Goal: Transaction & Acquisition: Book appointment/travel/reservation

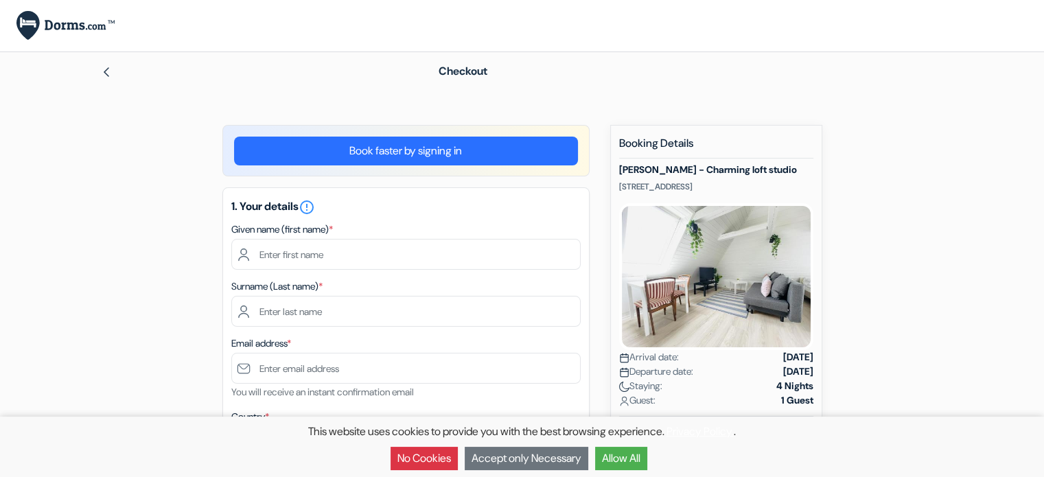
click at [426, 464] on button "No Cookies" at bounding box center [424, 458] width 67 height 23
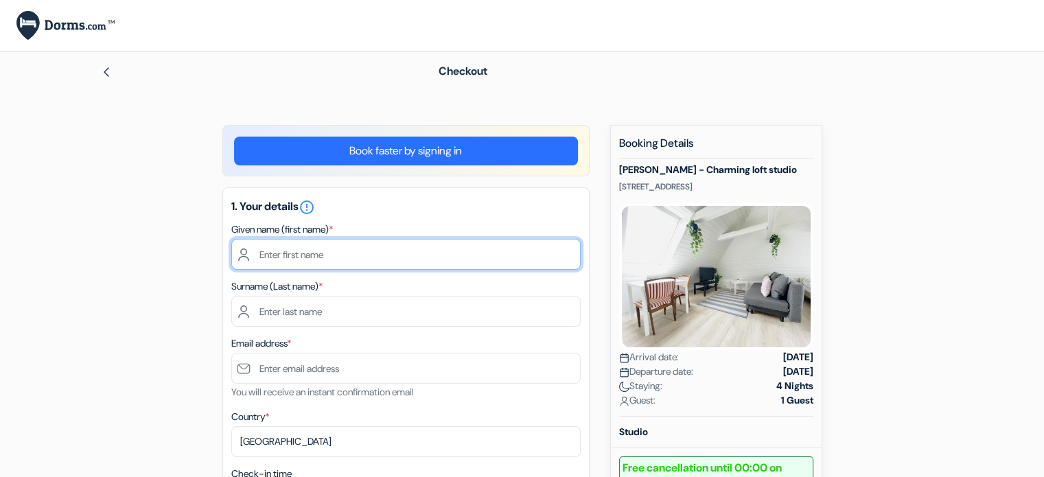
click at [437, 253] on input "text" at bounding box center [406, 254] width 350 height 31
type input "Ernest"
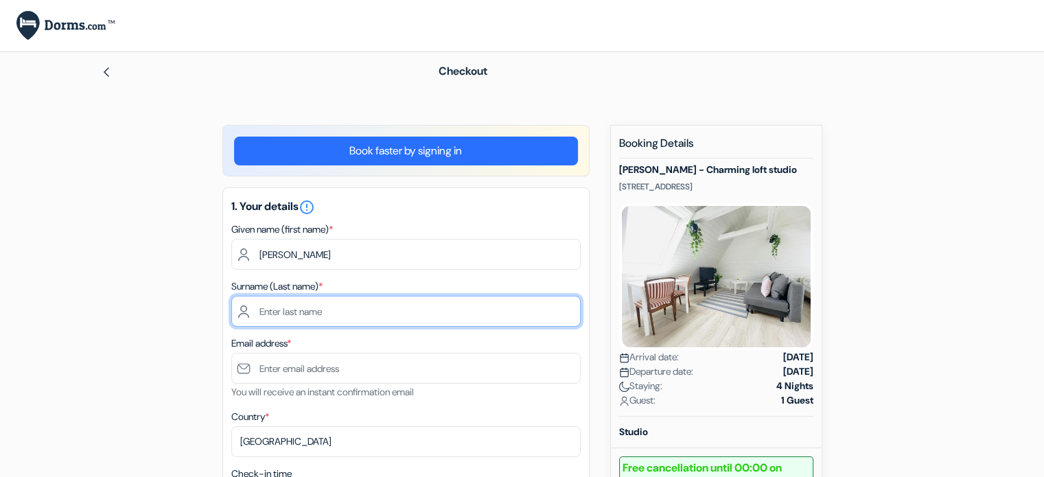
type input "Adjei"
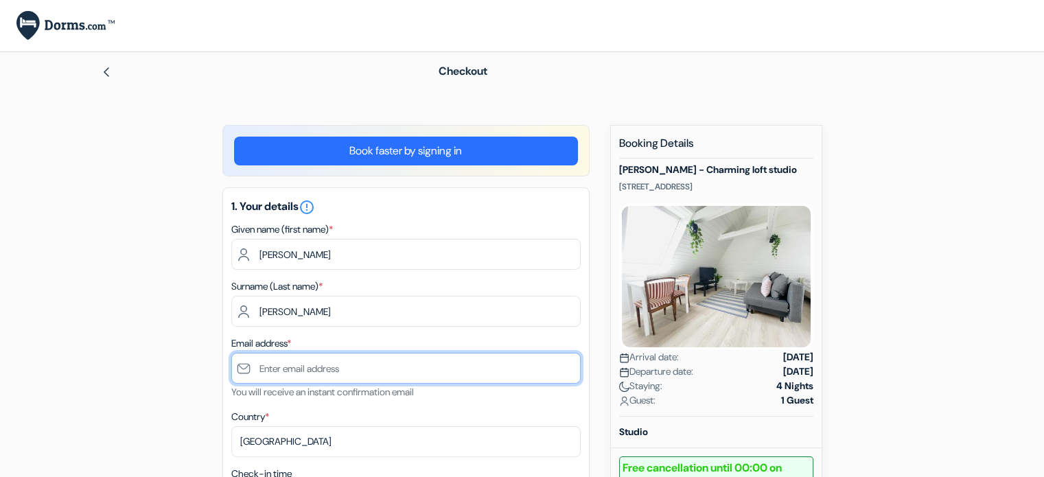
type input "[EMAIL_ADDRESS][DOMAIN_NAME]"
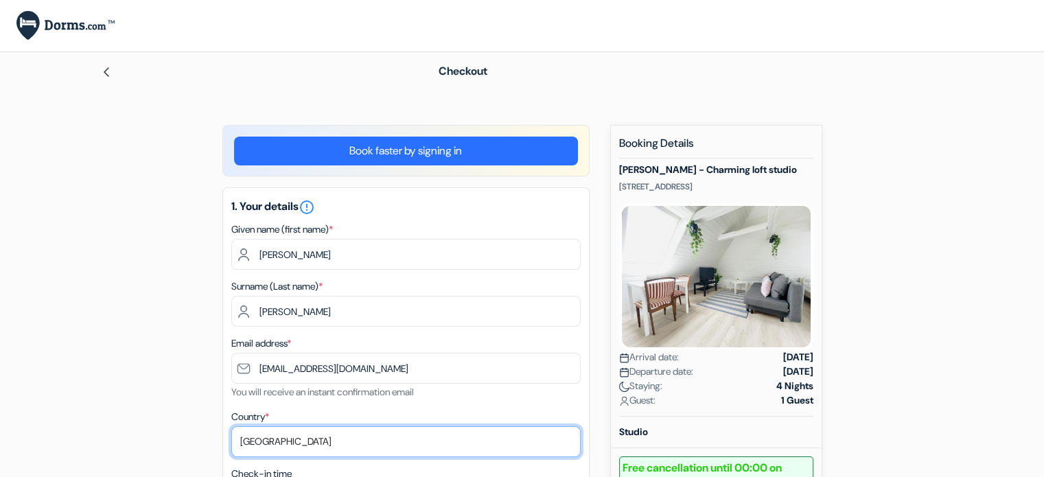
select select "gh"
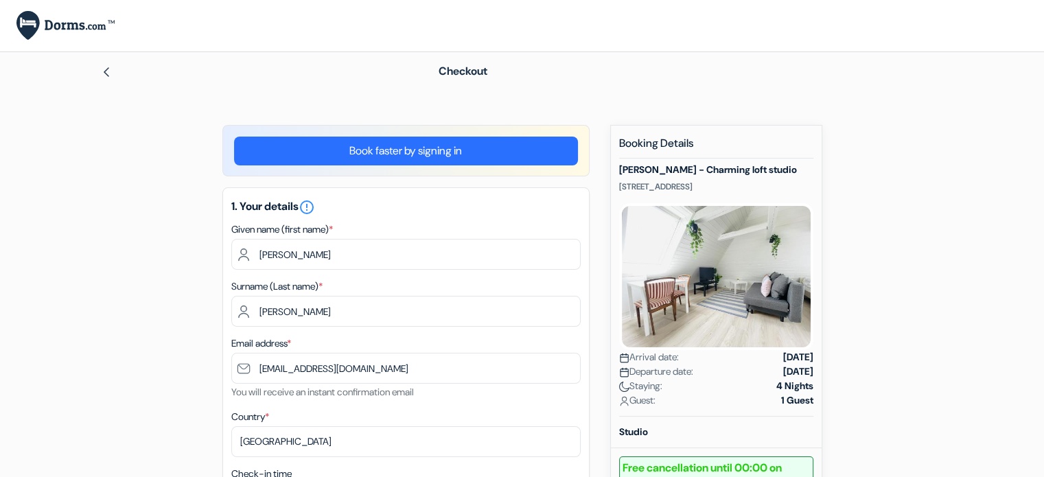
type input "0550907549"
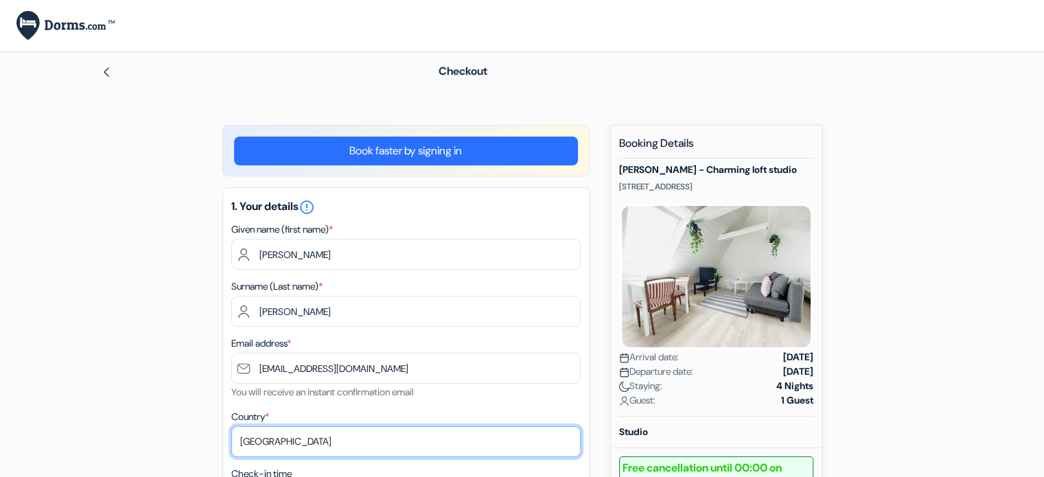
click at [400, 437] on select "Select country Abkhazia Afghanistan Albania Algeria American Samoa Andorra Ango…" at bounding box center [406, 441] width 350 height 31
select select "be"
click at [231, 427] on select "Select country Abkhazia Afghanistan Albania Algeria American Samoa Andorra Ango…" at bounding box center [406, 441] width 350 height 31
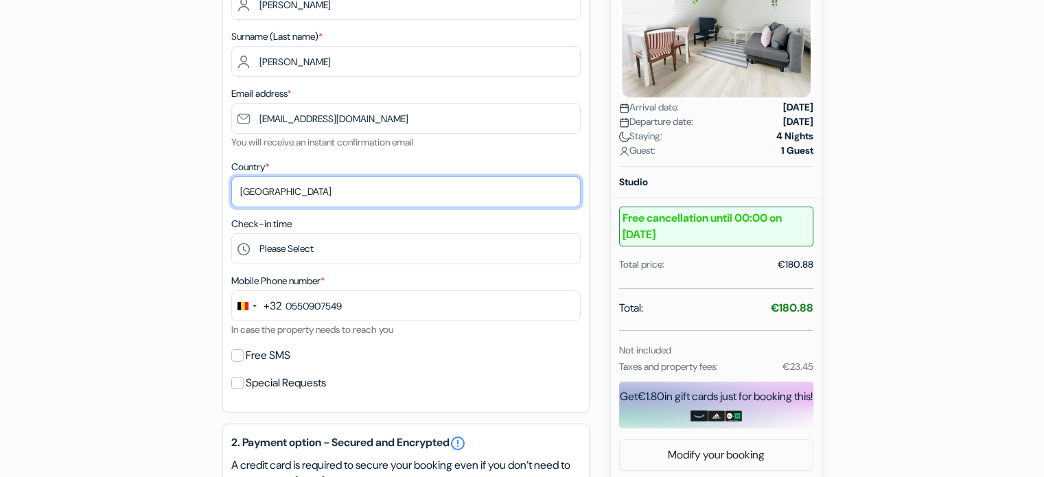
scroll to position [262, 0]
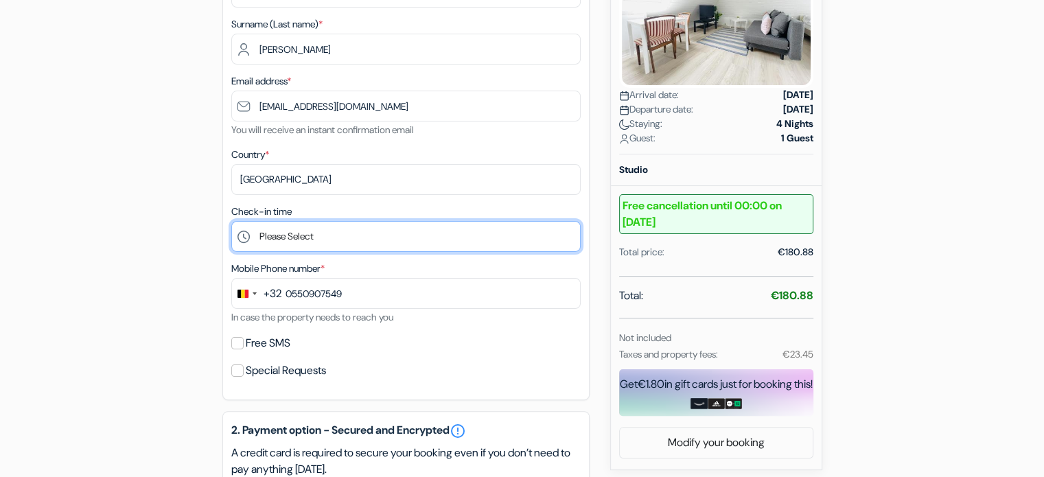
click at [459, 232] on select "Please Select 16:00 17:00 18:00 19:00 20:00 21:00 22:00 23:00 0:00" at bounding box center [406, 236] width 350 height 31
select select "16"
click at [231, 222] on select "Please Select 16:00 17:00 18:00 19:00 20:00 21:00 22:00 23:00 0:00" at bounding box center [406, 236] width 350 height 31
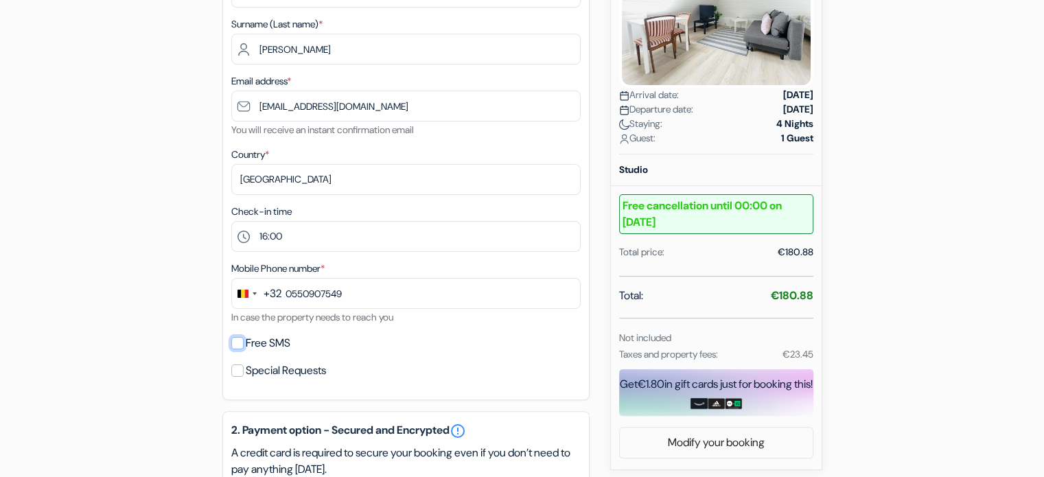
click at [236, 343] on input "Free SMS" at bounding box center [237, 343] width 12 height 12
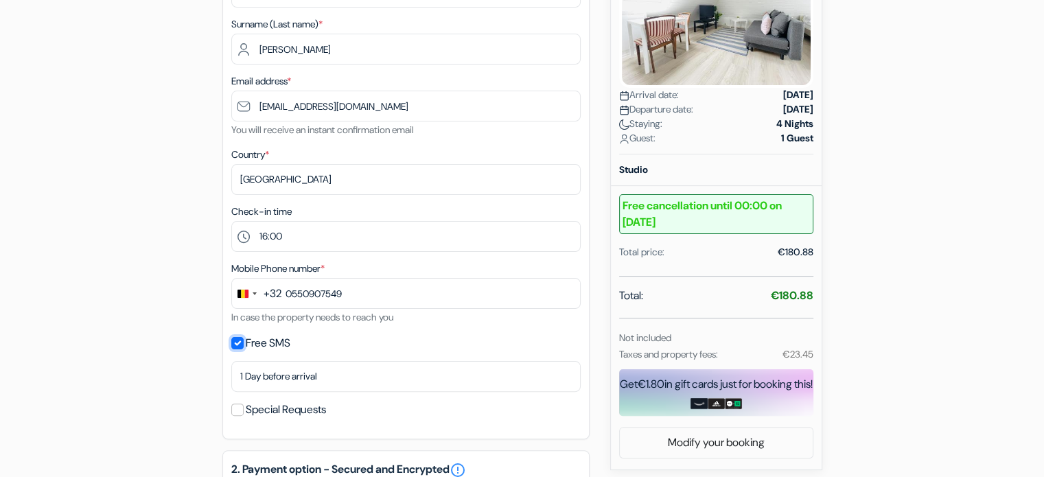
click at [237, 339] on input "Free SMS" at bounding box center [237, 343] width 12 height 12
checkbox input "false"
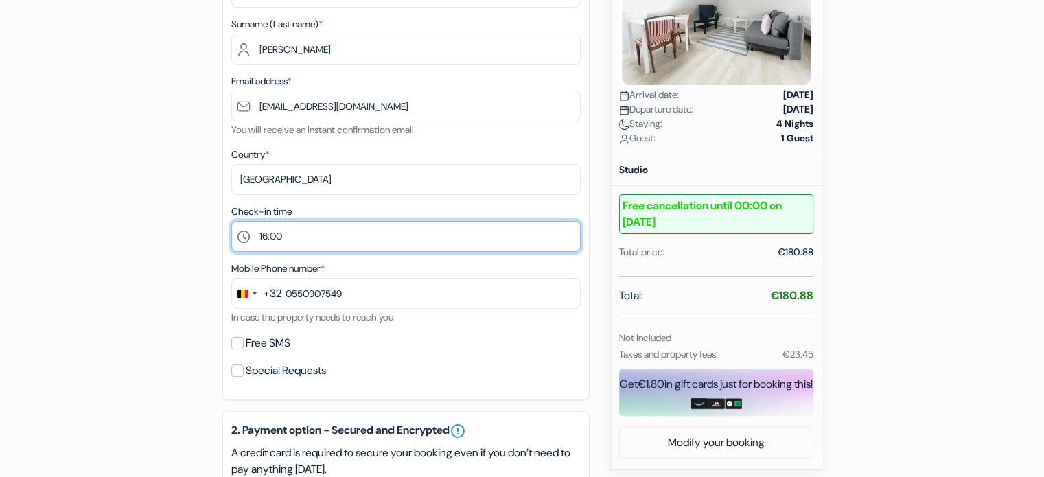
click at [321, 232] on select "Please Select 16:00 17:00 18:00 19:00 20:00 21:00 22:00 23:00 0:00" at bounding box center [406, 236] width 350 height 31
click at [231, 222] on select "Please Select 16:00 17:00 18:00 19:00 20:00 21:00 22:00 23:00 0:00" at bounding box center [406, 236] width 350 height 31
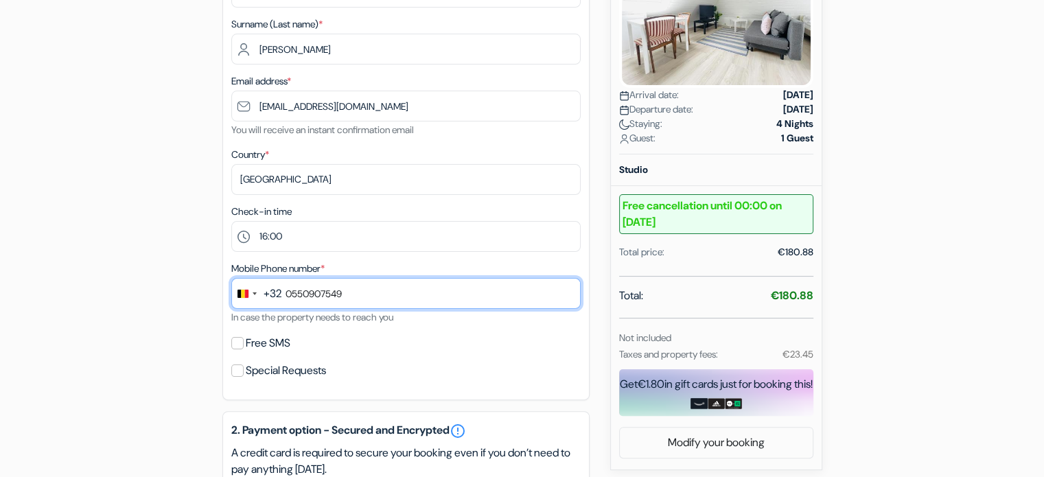
drag, startPoint x: 363, startPoint y: 289, endPoint x: 288, endPoint y: 289, distance: 74.2
click at [288, 289] on input "0550907549" at bounding box center [406, 293] width 350 height 31
type input "0744991450"
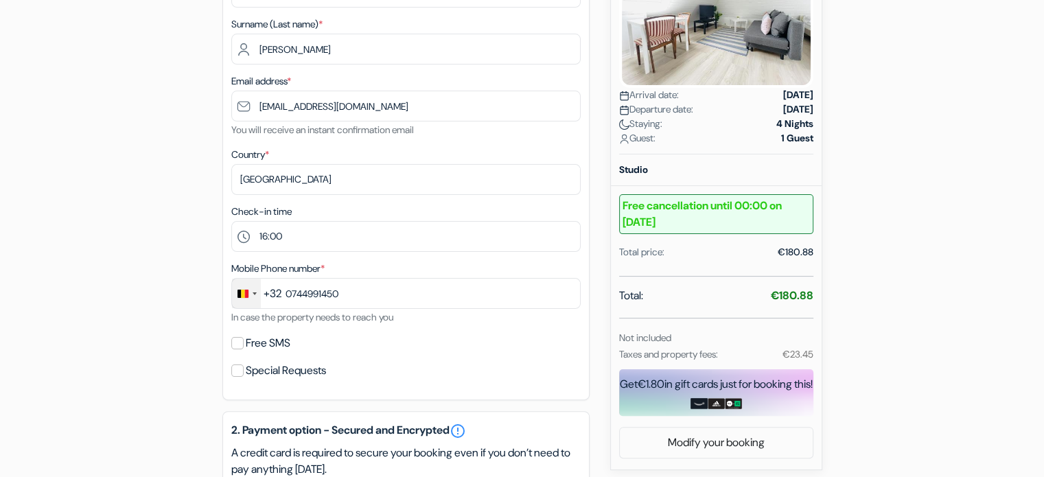
click at [242, 288] on div "Change country, selected Belgium (+32)" at bounding box center [246, 294] width 29 height 30
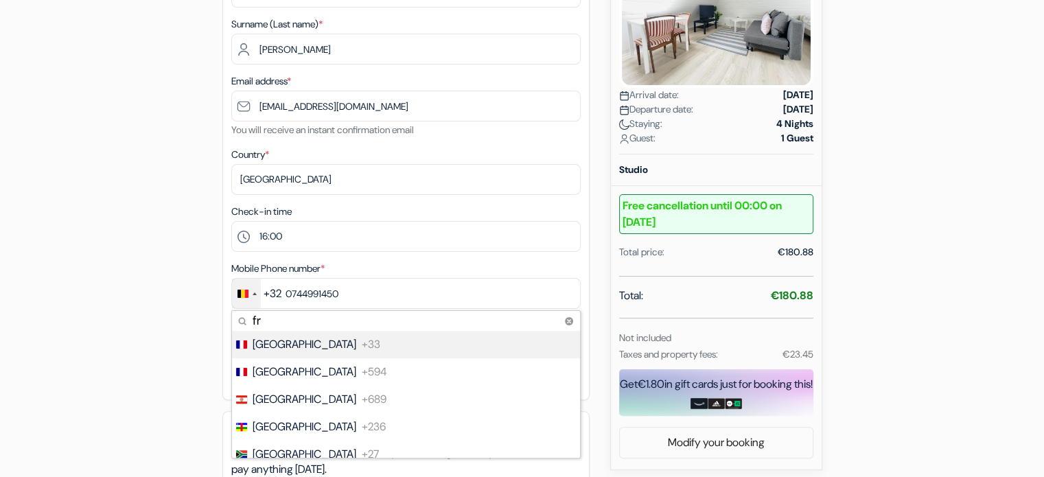
type input "fr"
click at [282, 344] on span "France" at bounding box center [305, 344] width 104 height 16
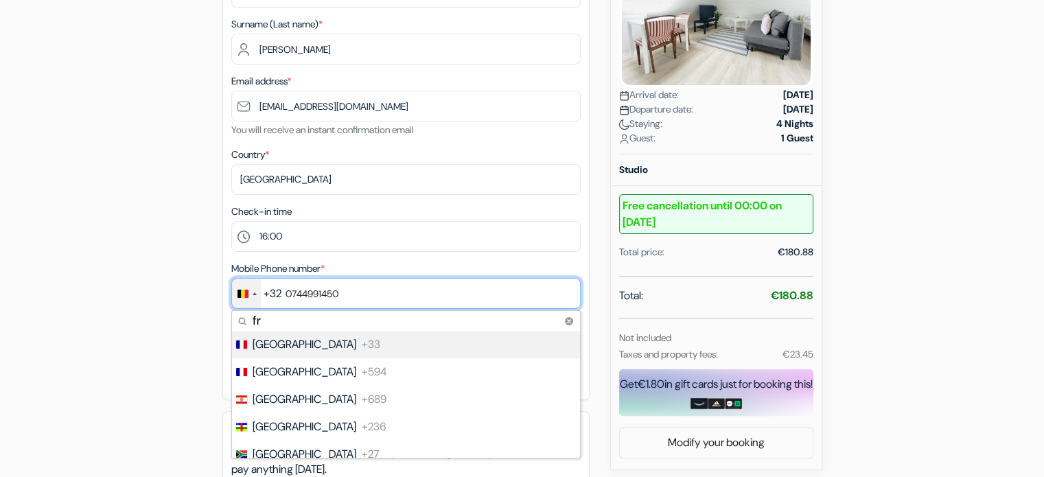
type input "7 44 99 14 50"
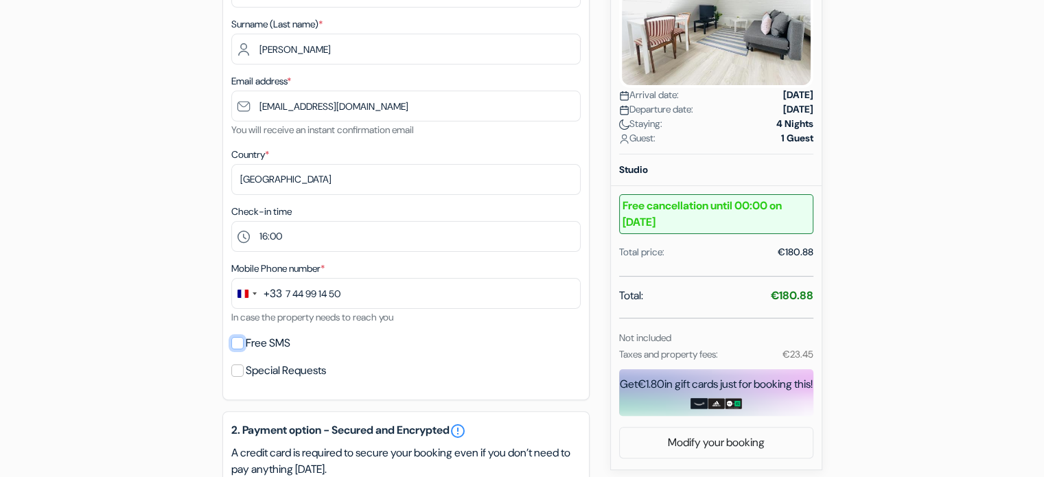
click at [232, 341] on input "Free SMS" at bounding box center [237, 343] width 12 height 12
checkbox input "true"
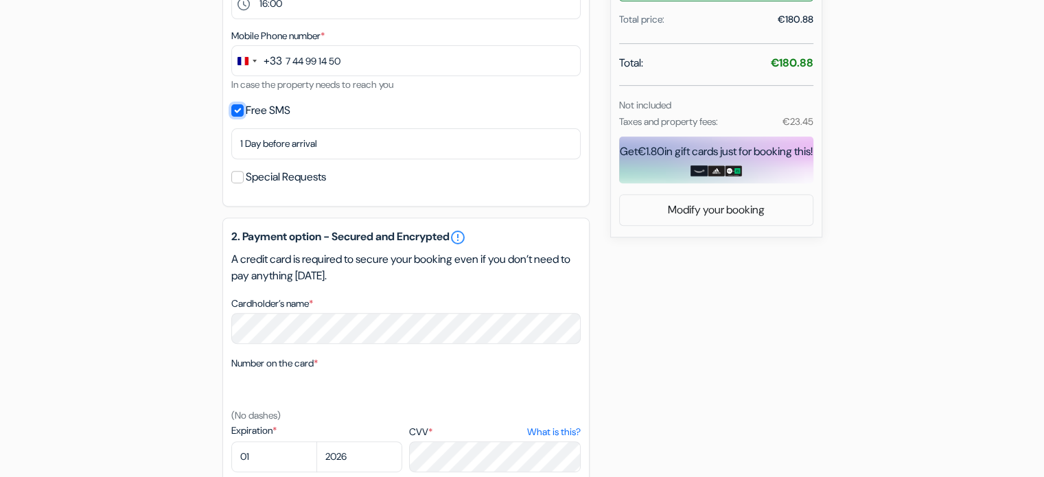
scroll to position [429, 0]
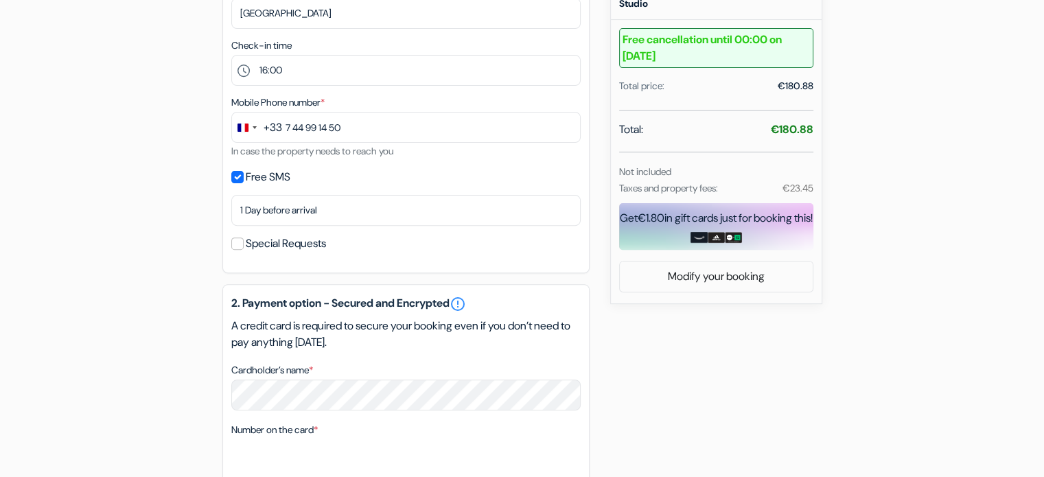
drag, startPoint x: 1035, startPoint y: 247, endPoint x: 967, endPoint y: 315, distance: 96.6
click at [967, 315] on div "add_box aday - Charming loft studio Vestre Alle, 38, Aalborg, Denmark Property …" at bounding box center [522, 245] width 906 height 1099
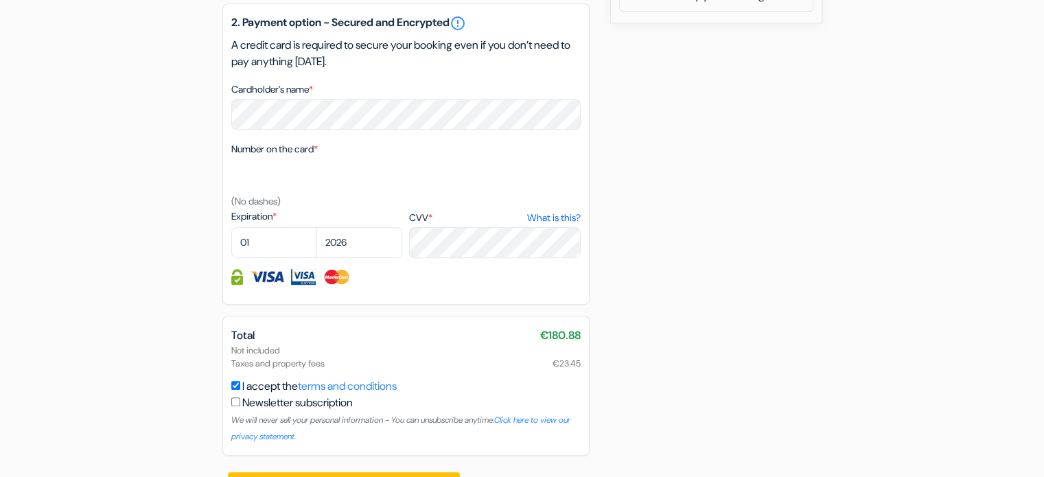
scroll to position [749, 0]
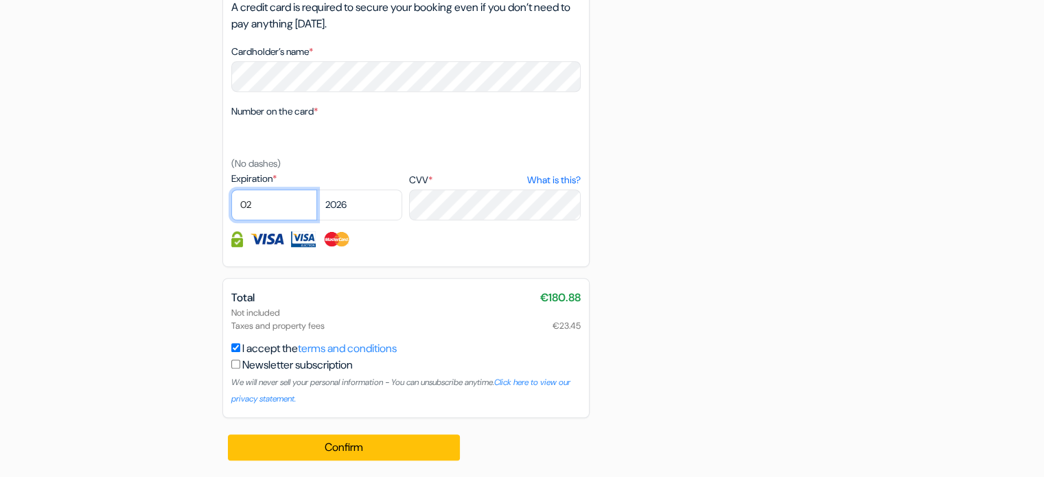
select select "09"
select select "2029"
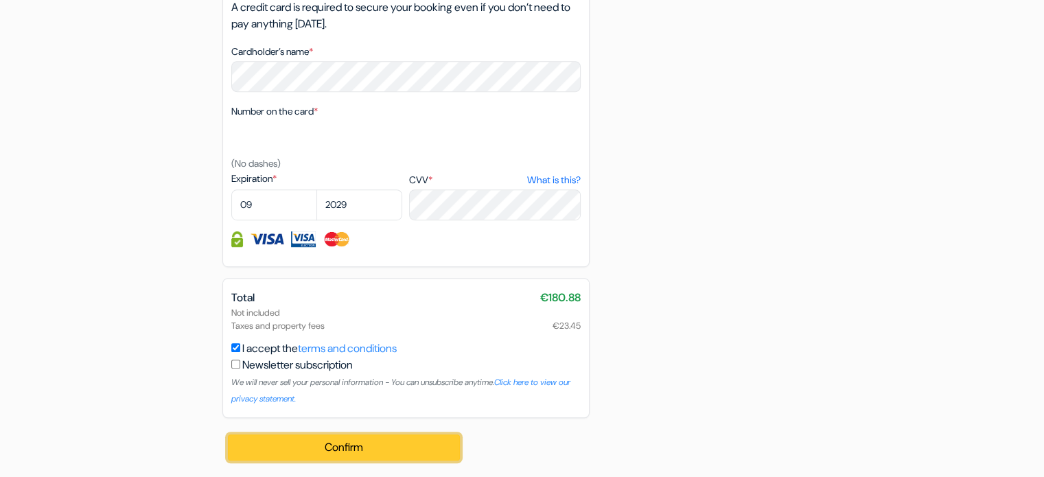
click at [429, 453] on button "Confirm Loading..." at bounding box center [344, 448] width 233 height 26
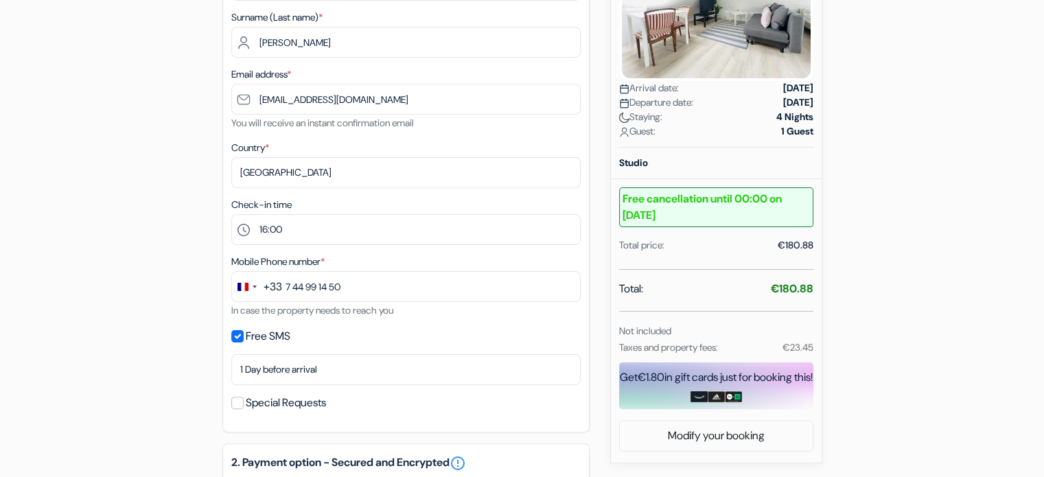
scroll to position [268, 0]
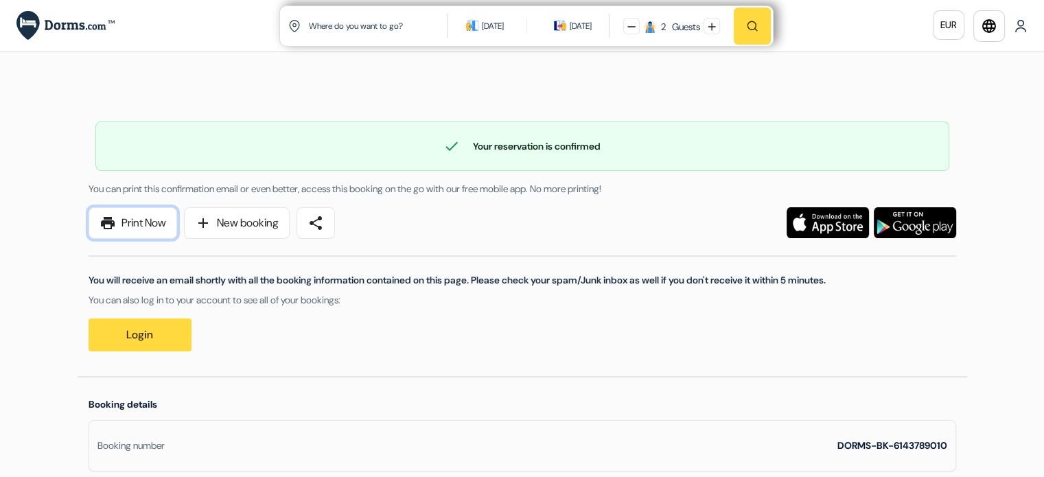
click at [107, 229] on span "print" at bounding box center [108, 223] width 16 height 16
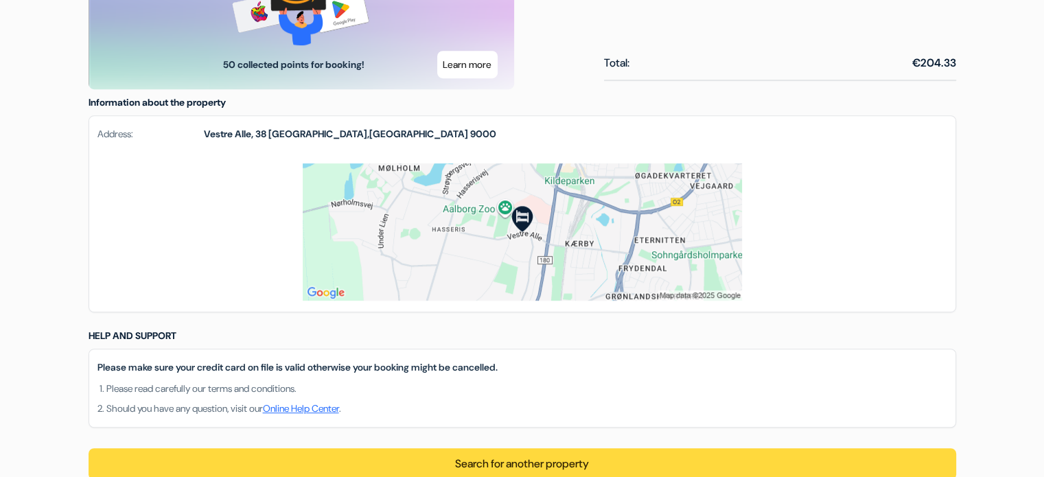
scroll to position [775, 0]
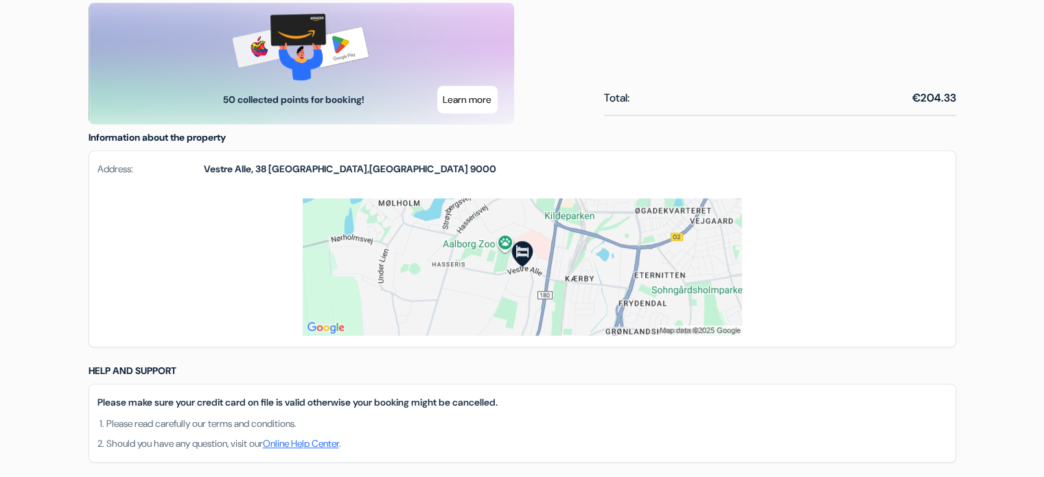
drag, startPoint x: 383, startPoint y: 164, endPoint x: 146, endPoint y: 178, distance: 237.3
click at [146, 178] on div "Address: [STREET_ADDRESS]" at bounding box center [522, 174] width 867 height 47
copy div "[STREET_ADDRESS]"
